Goal: Navigation & Orientation: Find specific page/section

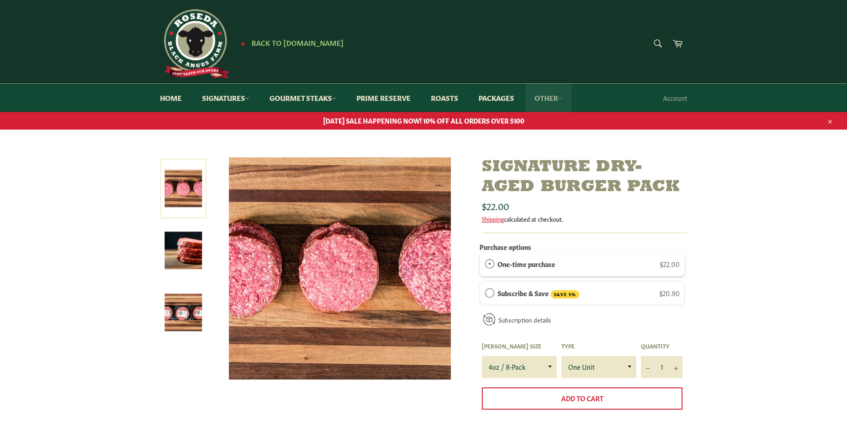
click at [551, 99] on link "Other" at bounding box center [548, 98] width 46 height 28
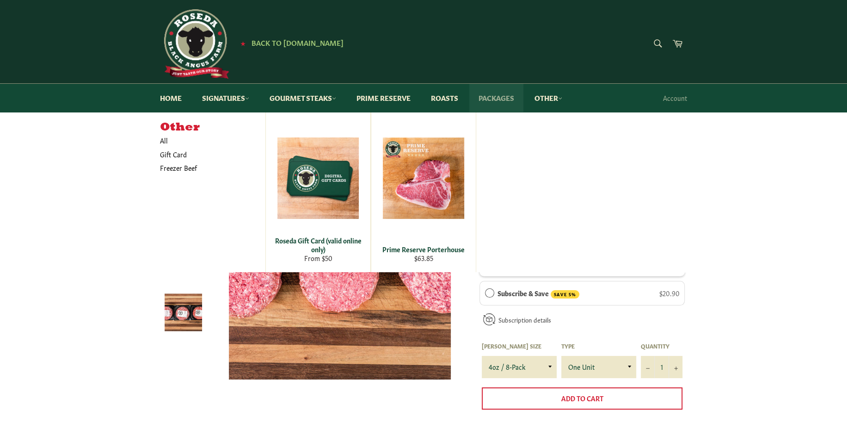
click at [503, 99] on link "Packages" at bounding box center [496, 98] width 54 height 28
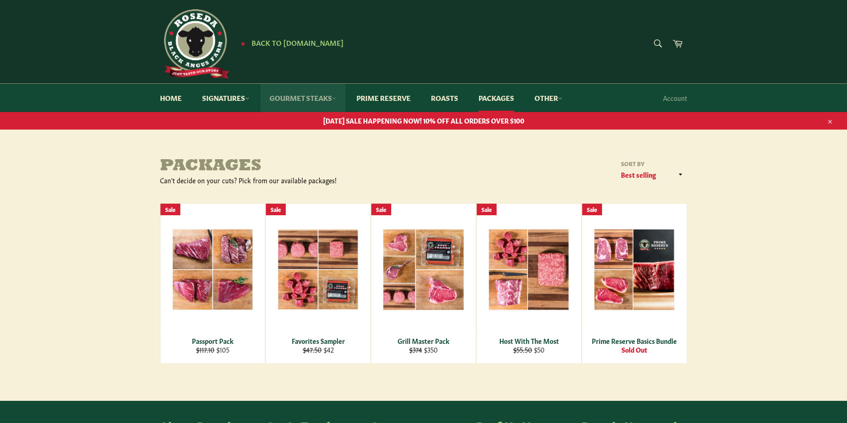
click at [327, 96] on link "Gourmet Steaks" at bounding box center [302, 98] width 85 height 28
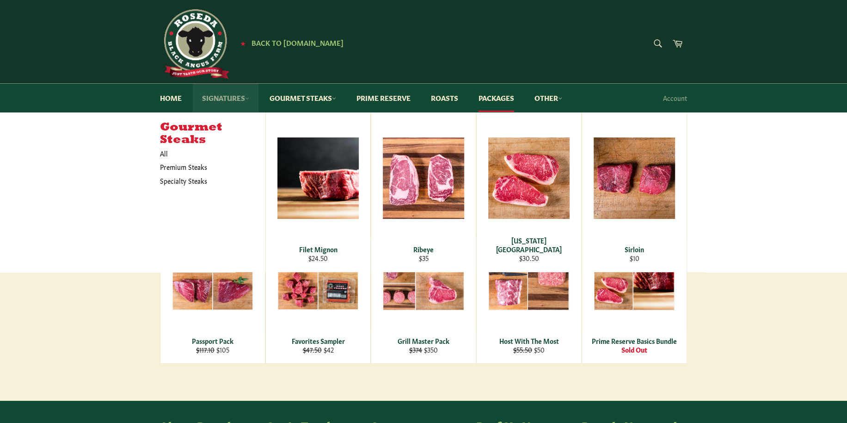
click at [225, 102] on link "Signatures" at bounding box center [226, 98] width 66 height 28
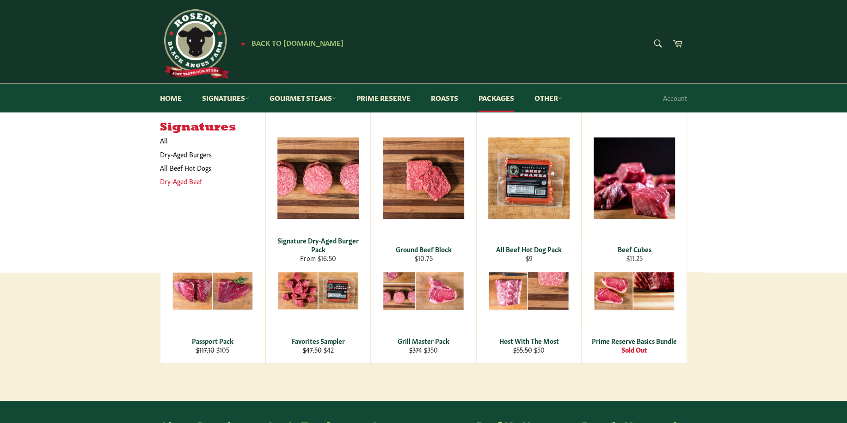
click at [189, 181] on link "Dry-Aged Beef" at bounding box center [205, 180] width 101 height 13
